Goal: Information Seeking & Learning: Check status

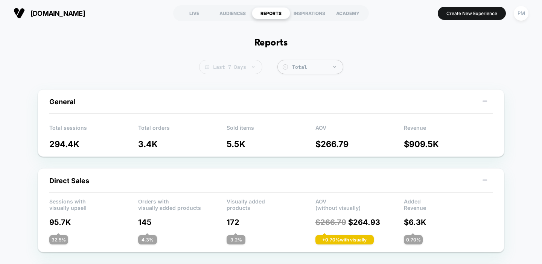
click at [232, 60] on span "Last 7 Days" at bounding box center [230, 67] width 63 height 14
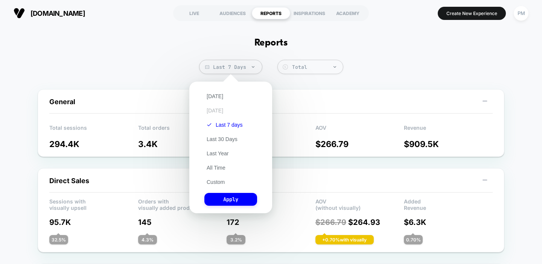
click at [218, 110] on button "[DATE]" at bounding box center [214, 110] width 21 height 7
click at [226, 198] on button "Apply" at bounding box center [230, 199] width 53 height 13
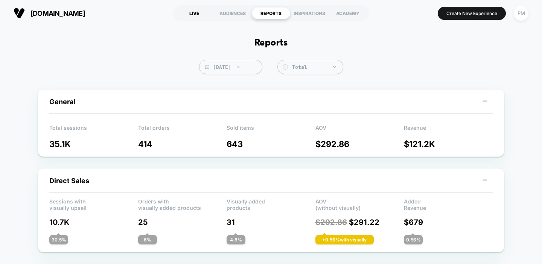
click at [194, 13] on div "LIVE" at bounding box center [194, 13] width 38 height 12
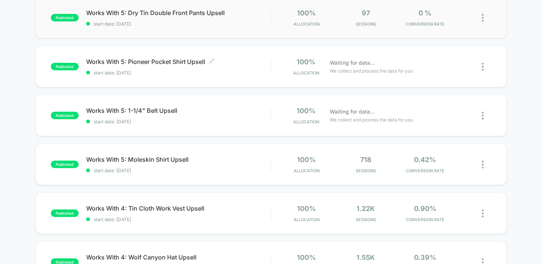
scroll to position [87, 0]
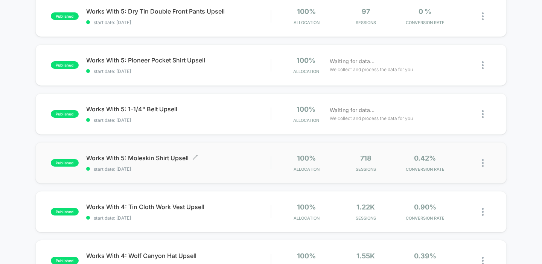
click at [166, 154] on span "Works With 5: Moleskin Shirt Upsell Click to edit experience details" at bounding box center [178, 158] width 185 height 8
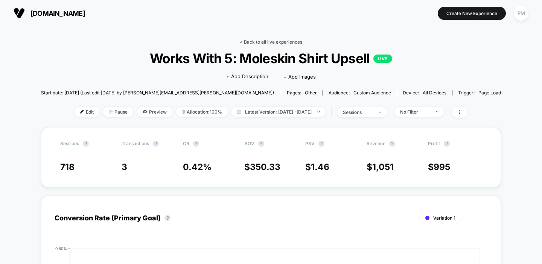
click at [264, 43] on link "< Back to all live experiences" at bounding box center [271, 42] width 62 height 6
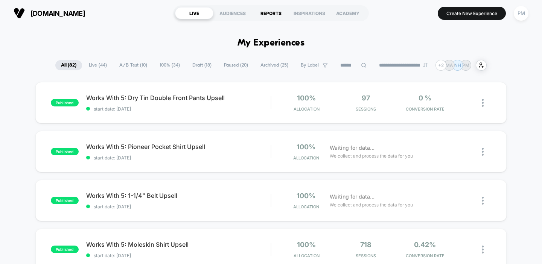
click at [261, 10] on div "REPORTS" at bounding box center [271, 13] width 38 height 12
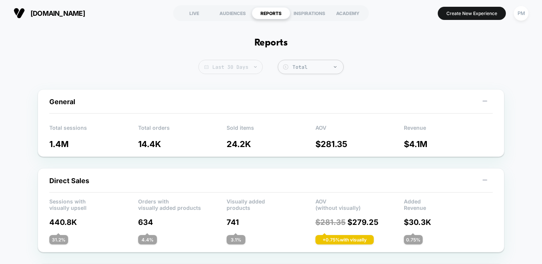
click at [226, 65] on span "Last 30 Days" at bounding box center [230, 67] width 64 height 14
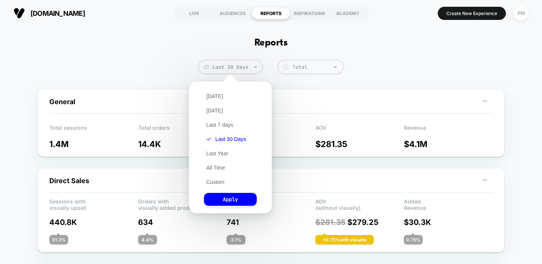
click at [212, 89] on div "[DATE] [DATE] Last 7 days Last 30 Days Last Year All Time Custom Apply" at bounding box center [230, 147] width 75 height 124
click at [212, 94] on button "[DATE]" at bounding box center [214, 96] width 21 height 7
click at [228, 201] on button "Apply" at bounding box center [230, 199] width 53 height 13
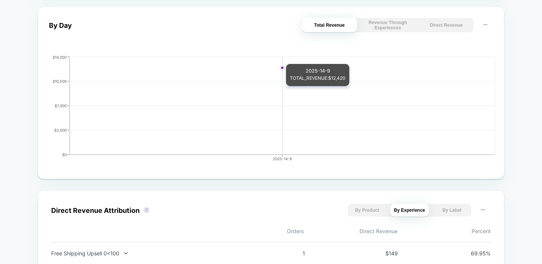
scroll to position [407, 0]
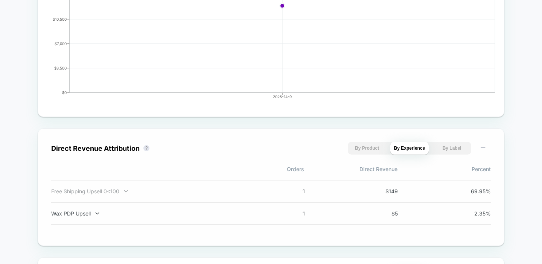
click at [107, 193] on div "Free Shipping Upsell 0<100" at bounding box center [150, 191] width 198 height 6
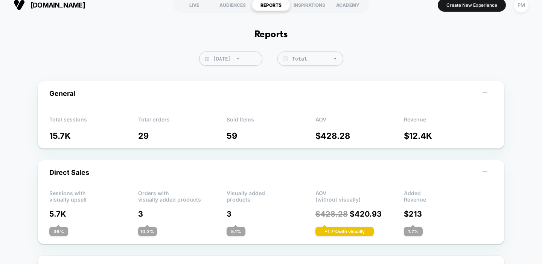
scroll to position [0, 0]
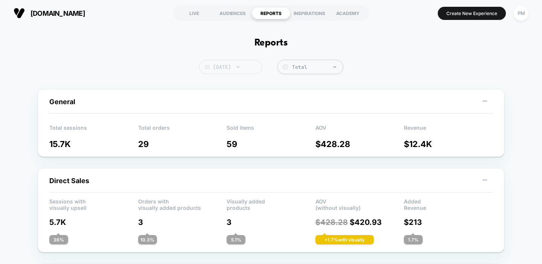
click at [229, 66] on span "[DATE]" at bounding box center [230, 67] width 63 height 14
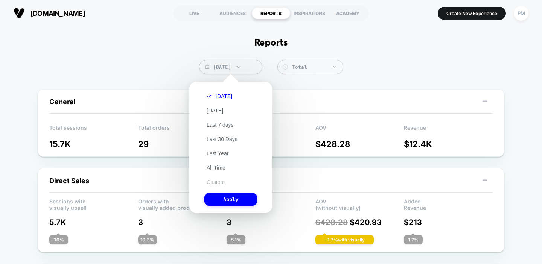
click at [217, 184] on button "Custom" at bounding box center [215, 182] width 23 height 7
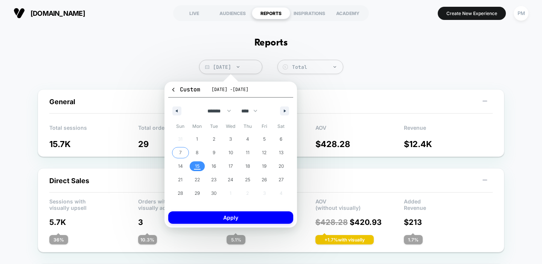
click at [184, 155] on span "7" at bounding box center [180, 153] width 17 height 10
click at [286, 155] on span "13" at bounding box center [280, 153] width 17 height 10
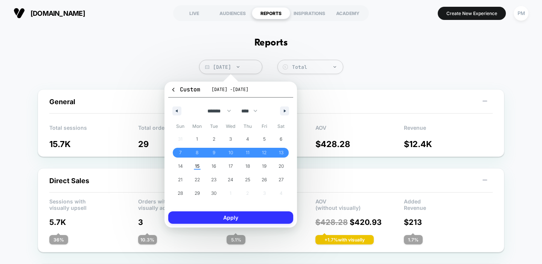
click at [249, 222] on button "Apply" at bounding box center [230, 217] width 125 height 12
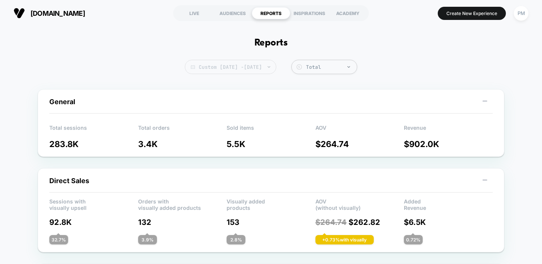
click at [241, 71] on span "Custom [DATE] - [DATE]" at bounding box center [230, 67] width 91 height 14
select select "*"
select select "****"
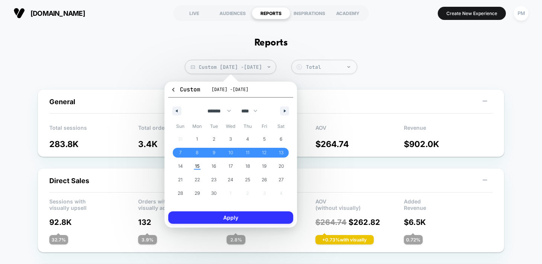
click at [226, 212] on button "Apply" at bounding box center [230, 217] width 125 height 12
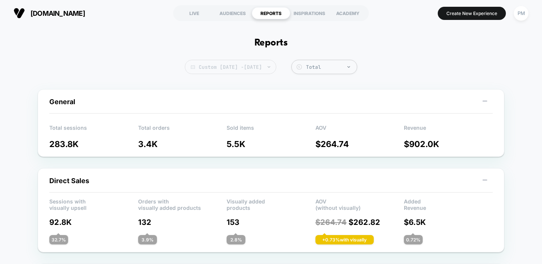
click at [205, 69] on span "Custom [DATE] - [DATE]" at bounding box center [230, 67] width 91 height 14
select select "*"
select select "****"
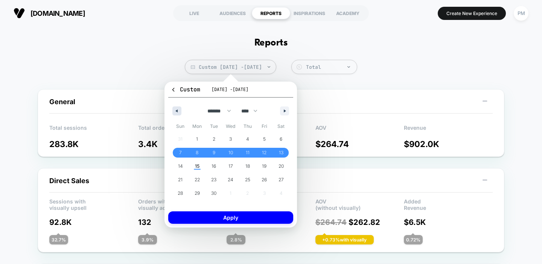
click at [179, 114] on button "button" at bounding box center [176, 110] width 9 height 9
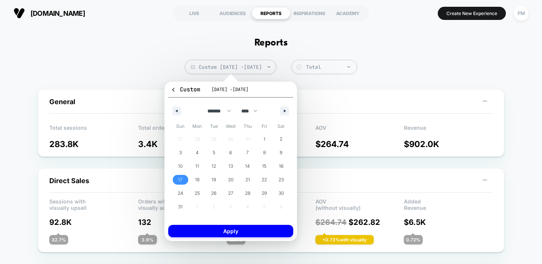
click at [181, 182] on span "17" at bounding box center [180, 180] width 5 height 14
click at [283, 111] on button "button" at bounding box center [284, 110] width 9 height 9
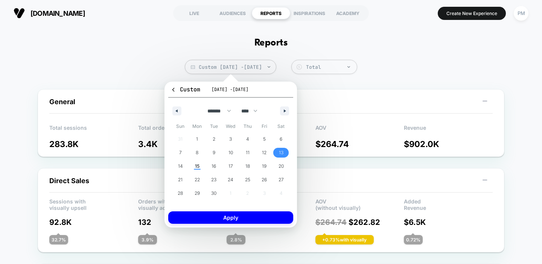
click at [280, 152] on span "13" at bounding box center [281, 153] width 5 height 14
select select "*"
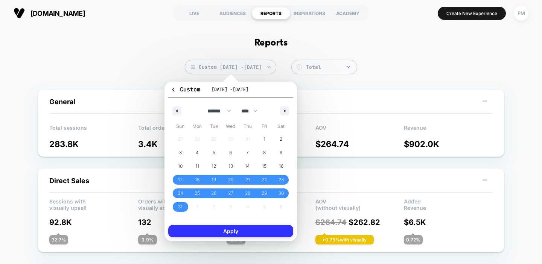
click at [252, 234] on button "Apply" at bounding box center [230, 231] width 125 height 12
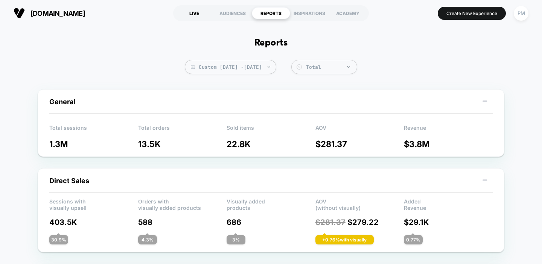
click at [194, 8] on div "LIVE" at bounding box center [194, 13] width 38 height 12
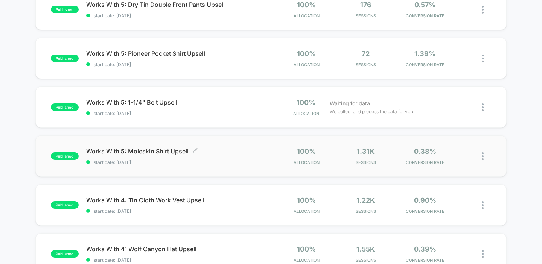
scroll to position [93, 0]
click at [246, 153] on span "Works With 5: Moleskin Shirt Upsell Click to edit experience details" at bounding box center [178, 152] width 185 height 8
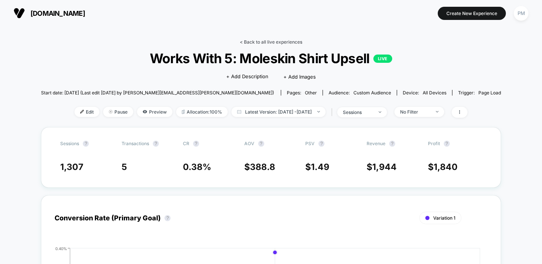
click at [256, 44] on link "< Back to all live experiences" at bounding box center [271, 42] width 62 height 6
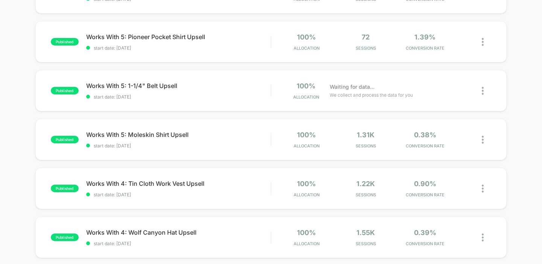
scroll to position [108, 0]
